Goal: Navigation & Orientation: Understand site structure

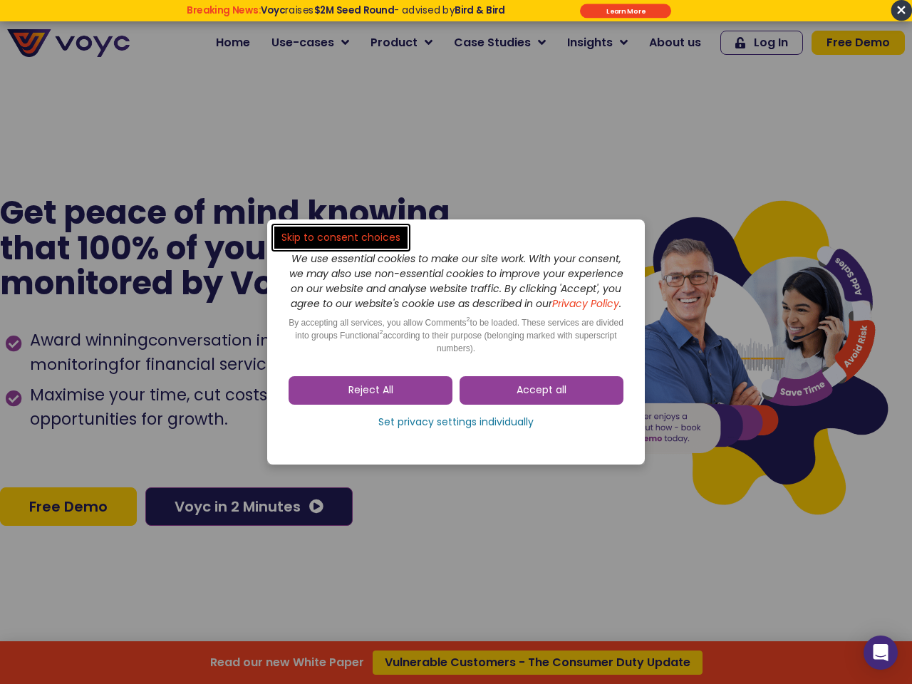
click at [542, 398] on span "Accept all" at bounding box center [542, 391] width 50 height 14
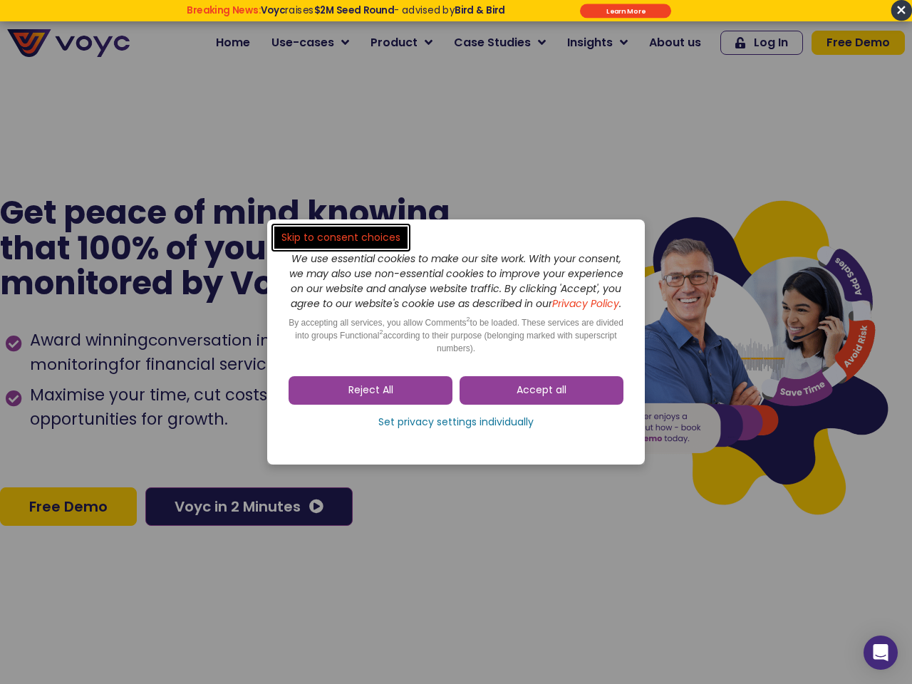
click at [542, 398] on span "Accept all" at bounding box center [542, 391] width 50 height 14
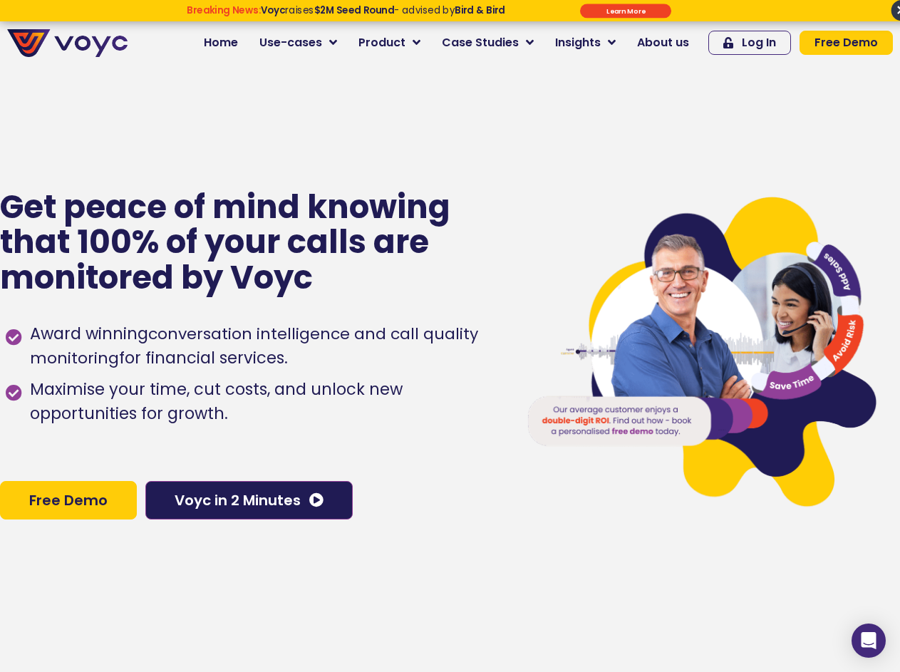
click at [456, 426] on span "Maximise your time, cut costs, and unlock new opportunities for growth." at bounding box center [262, 402] width 473 height 48
